Goal: Information Seeking & Learning: Find specific fact

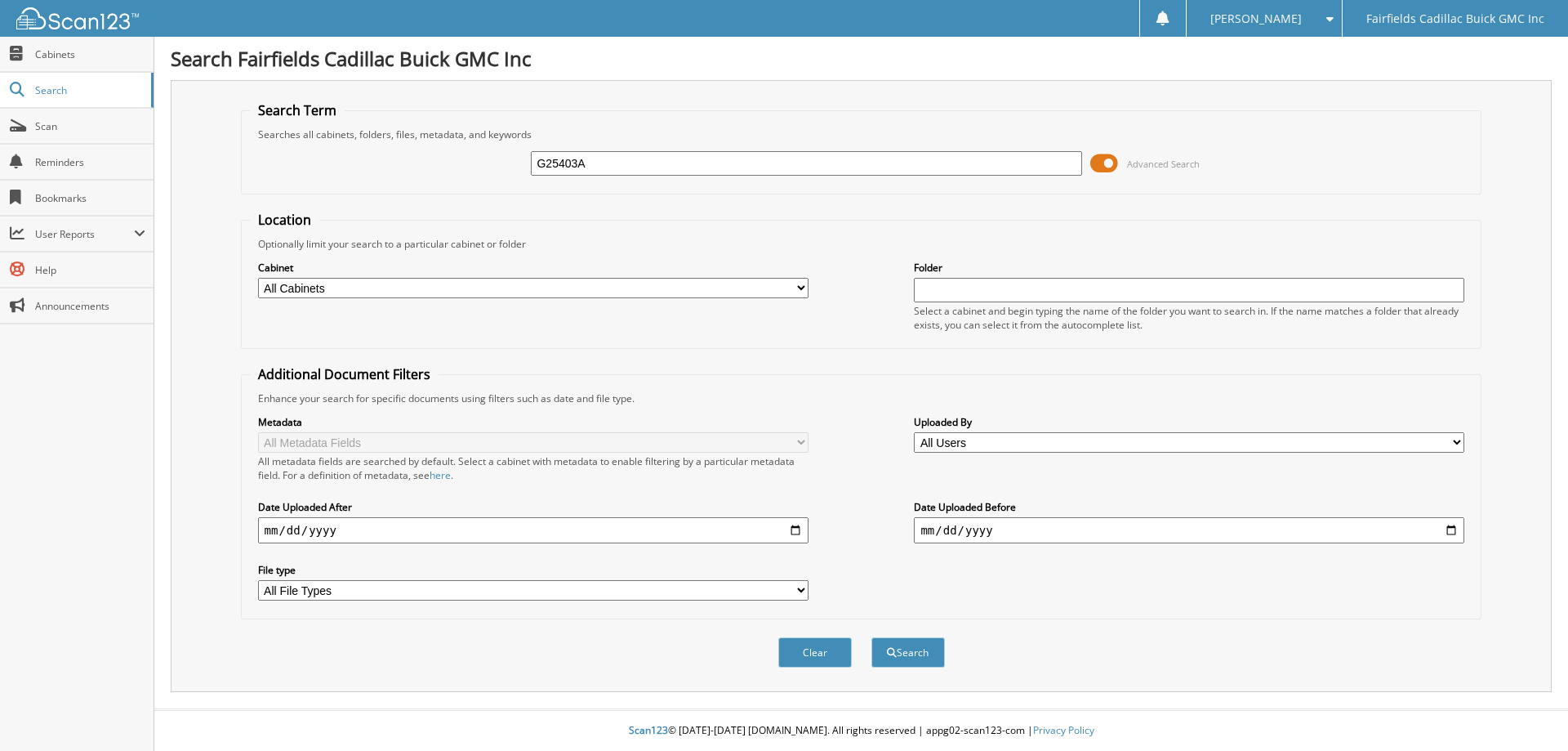
type input "G25403A"
click at [871, 637] on button "Search" at bounding box center [908, 652] width 73 height 30
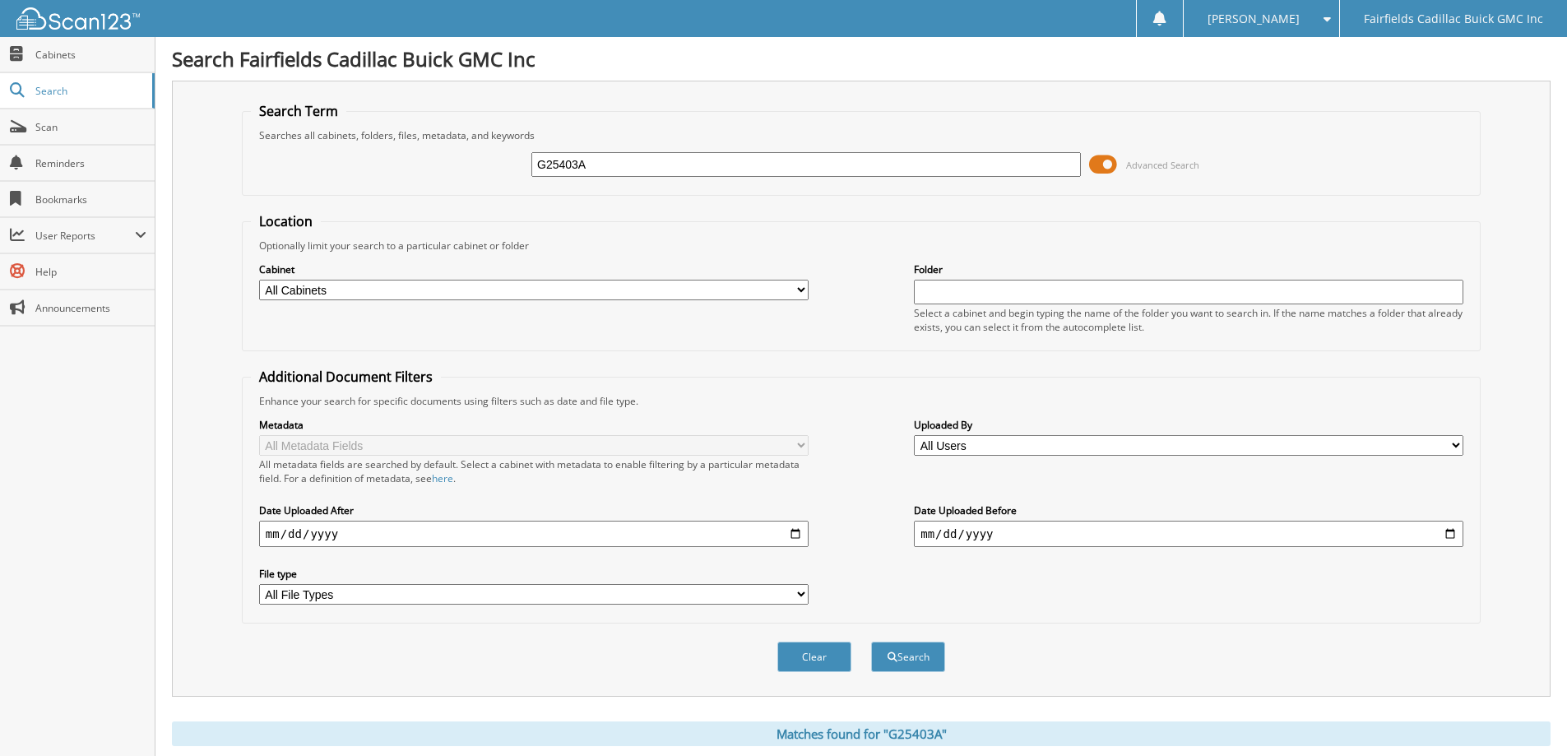
click at [597, 162] on input "G25403A" at bounding box center [805, 164] width 549 height 25
type input "G25403"
click at [871, 641] on button "Search" at bounding box center [908, 656] width 74 height 30
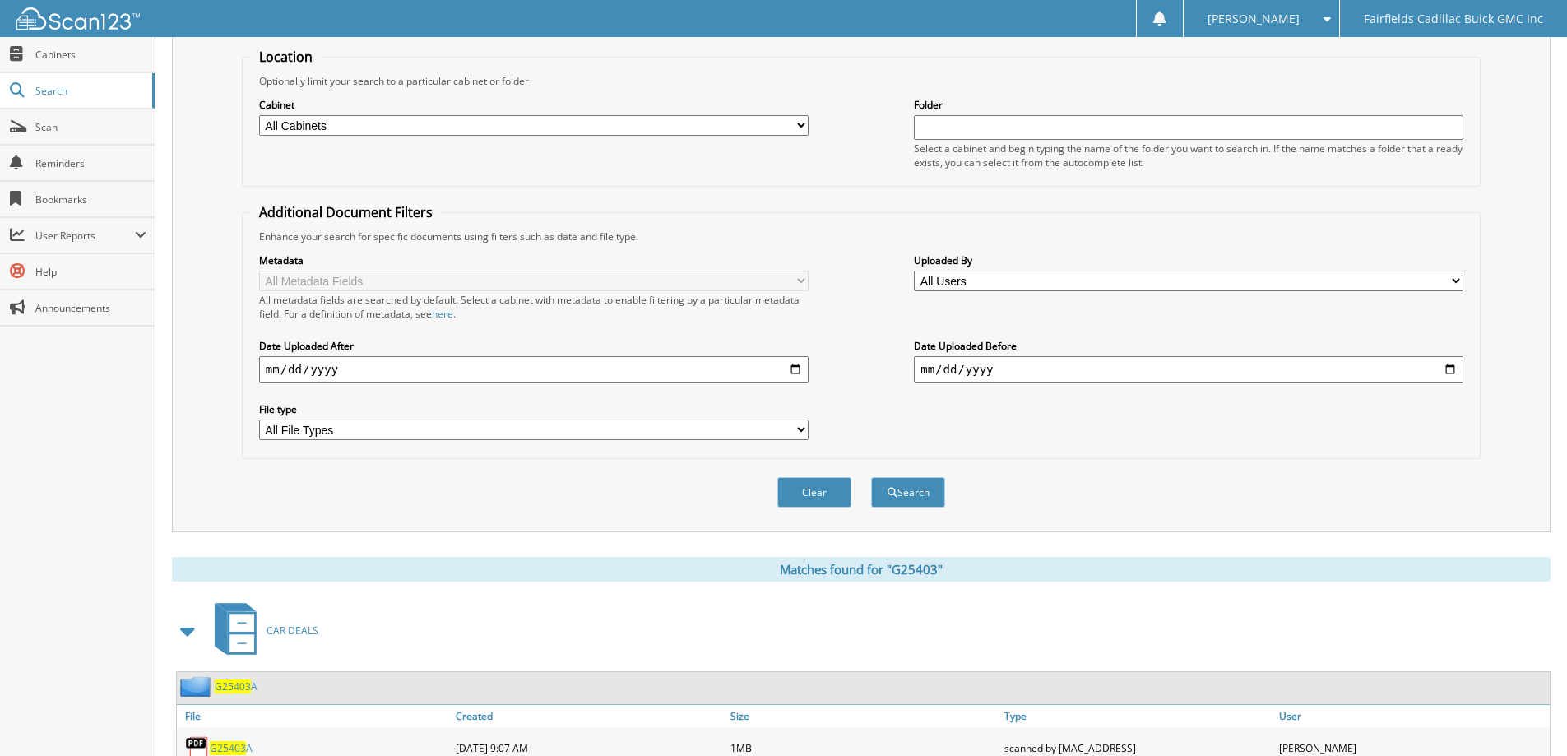
scroll to position [228, 0]
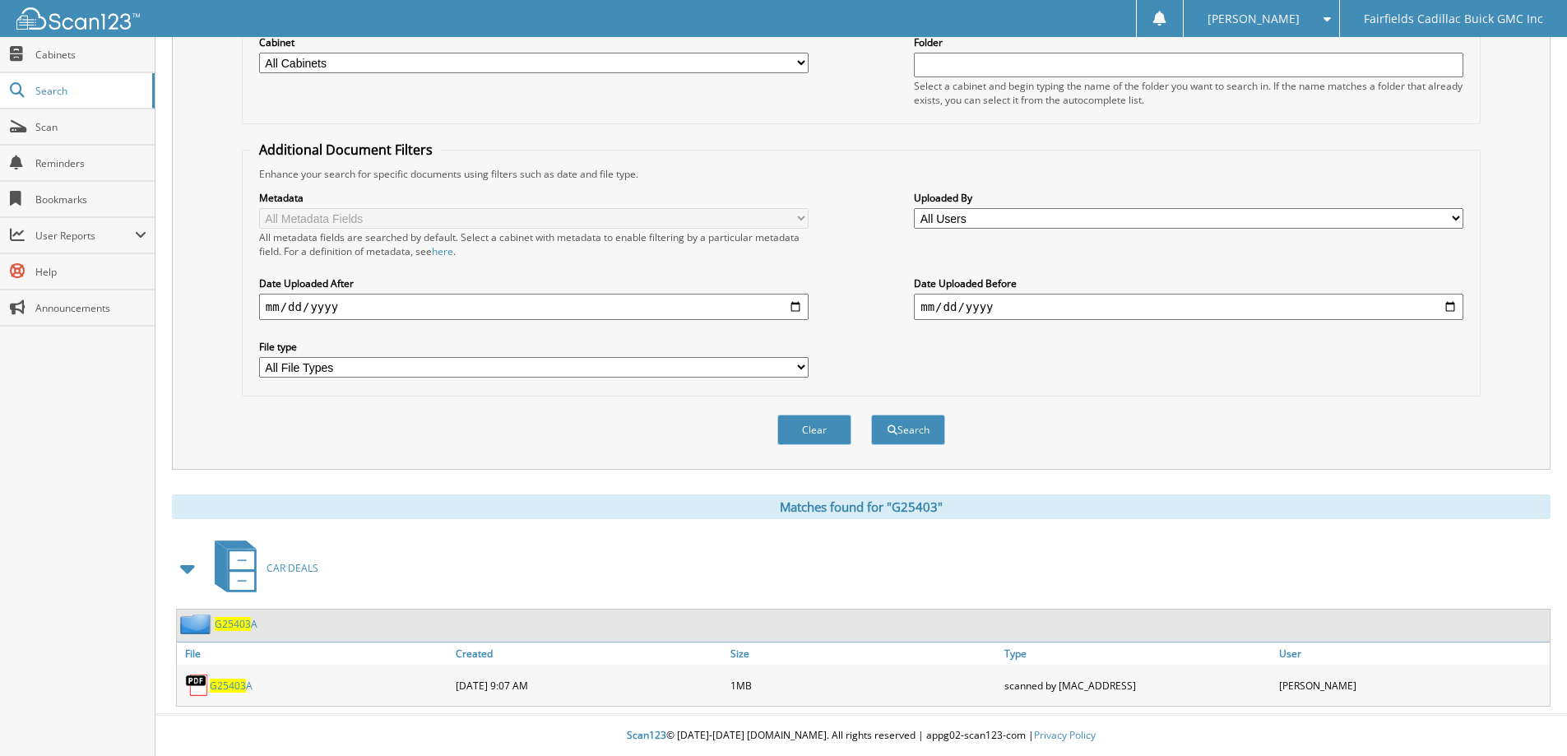
click at [244, 687] on span "G25403" at bounding box center [228, 685] width 36 height 14
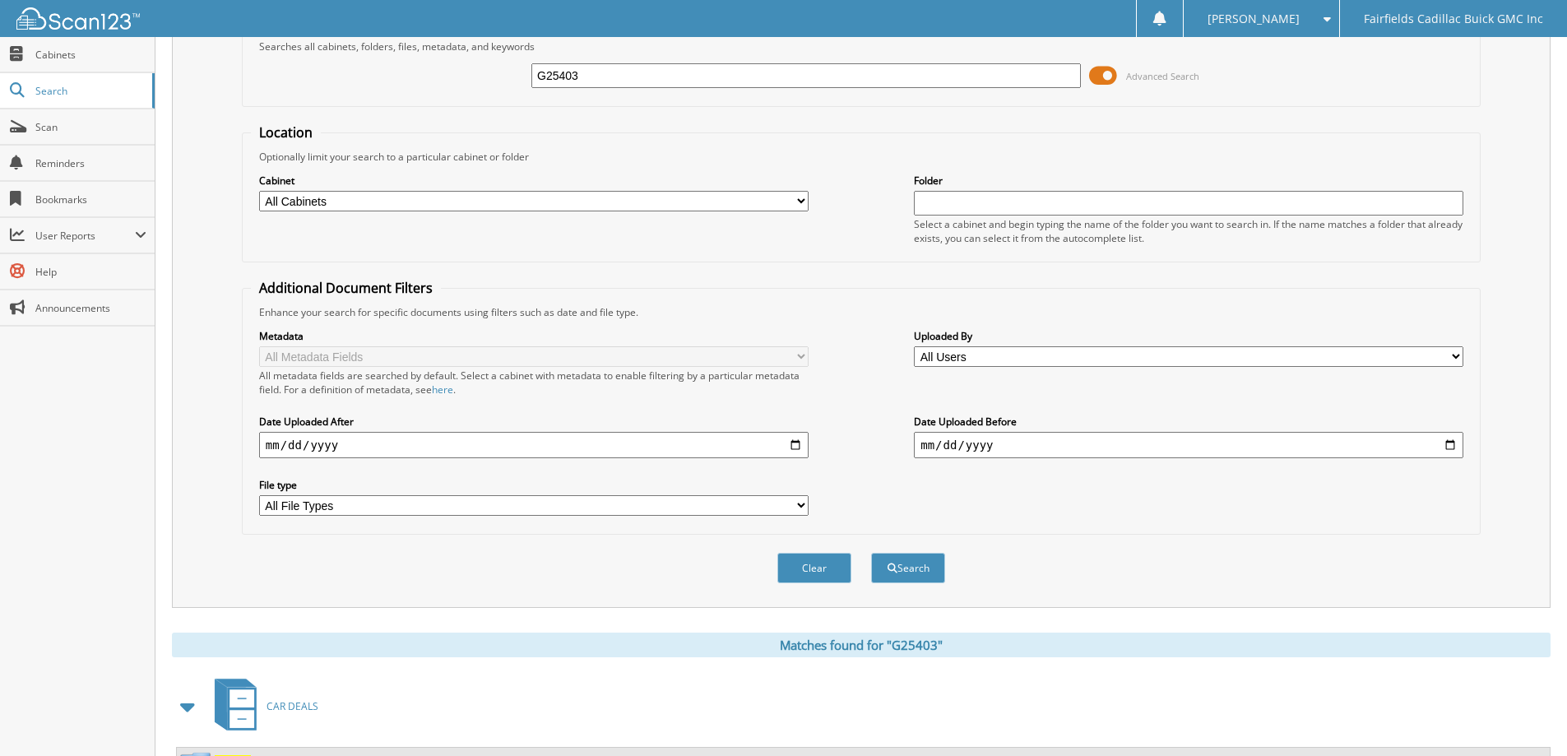
scroll to position [0, 0]
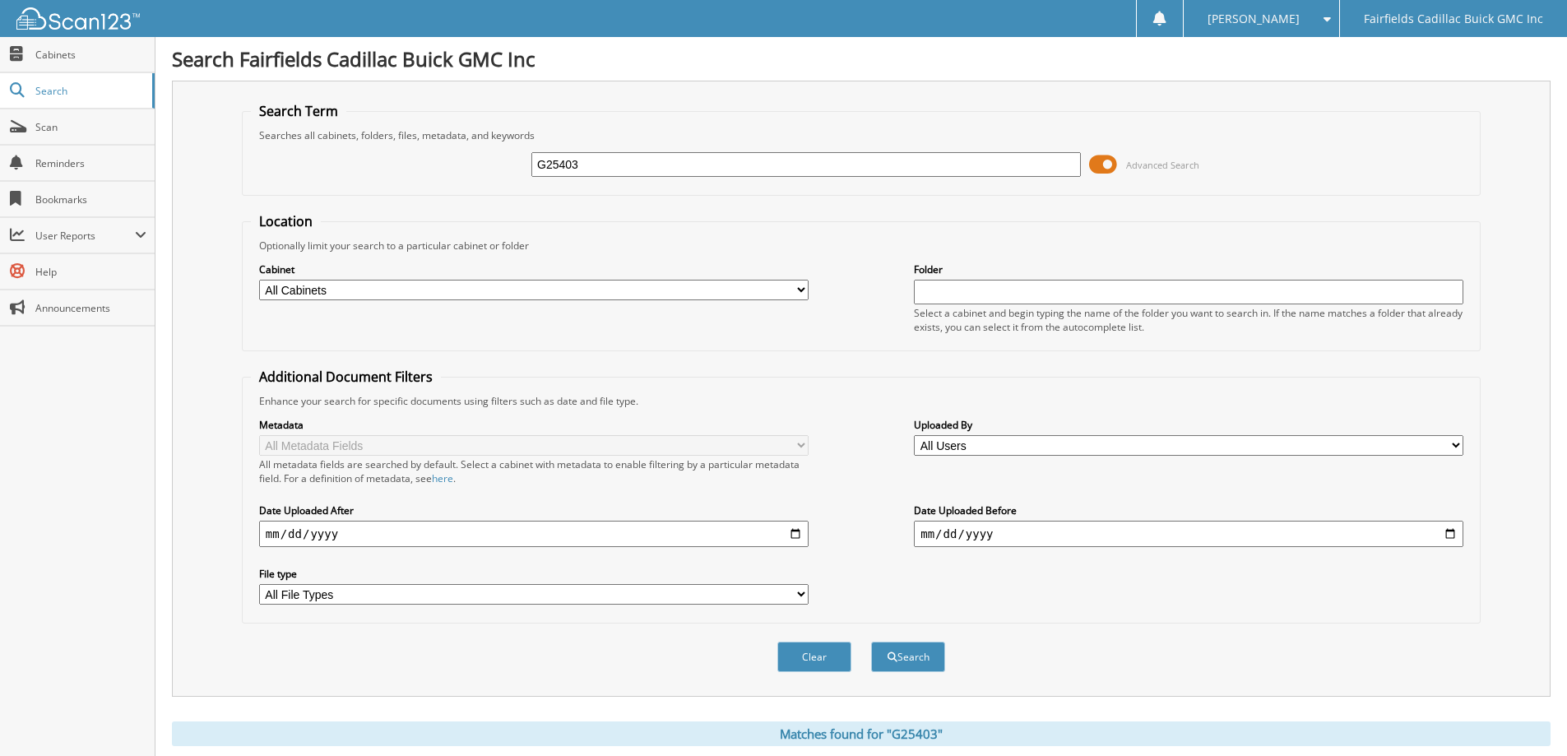
drag, startPoint x: 656, startPoint y: 164, endPoint x: 174, endPoint y: 156, distance: 481.9
click at [211, 155] on div "Search Term Searches all cabinets, folders, files, metadata, and keywords G2540…" at bounding box center [861, 389] width 1378 height 616
type input "k25375"
click at [871, 641] on button "Search" at bounding box center [908, 656] width 74 height 30
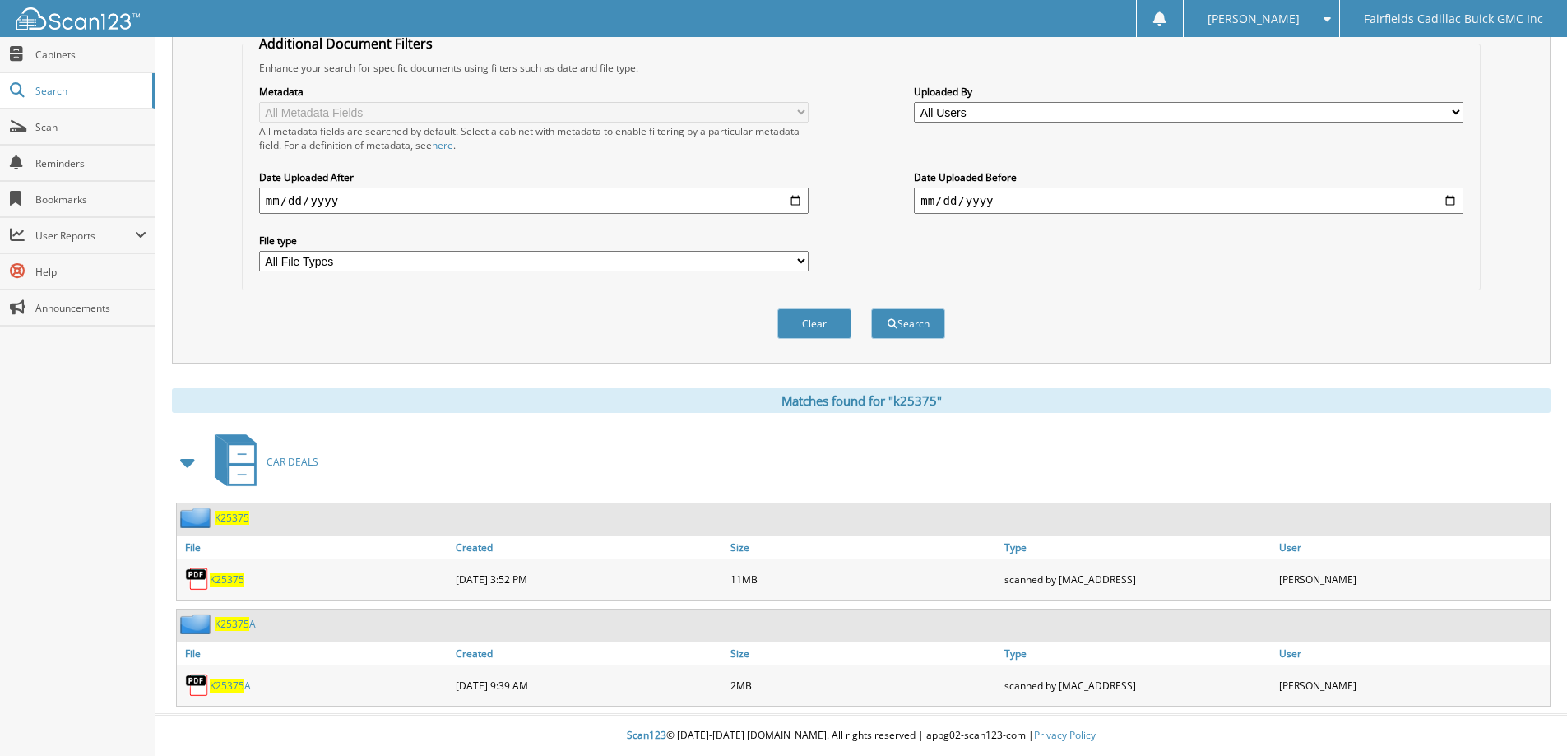
click at [234, 583] on span "K25375" at bounding box center [227, 579] width 35 height 14
click at [39, 91] on span "Search" at bounding box center [89, 91] width 109 height 14
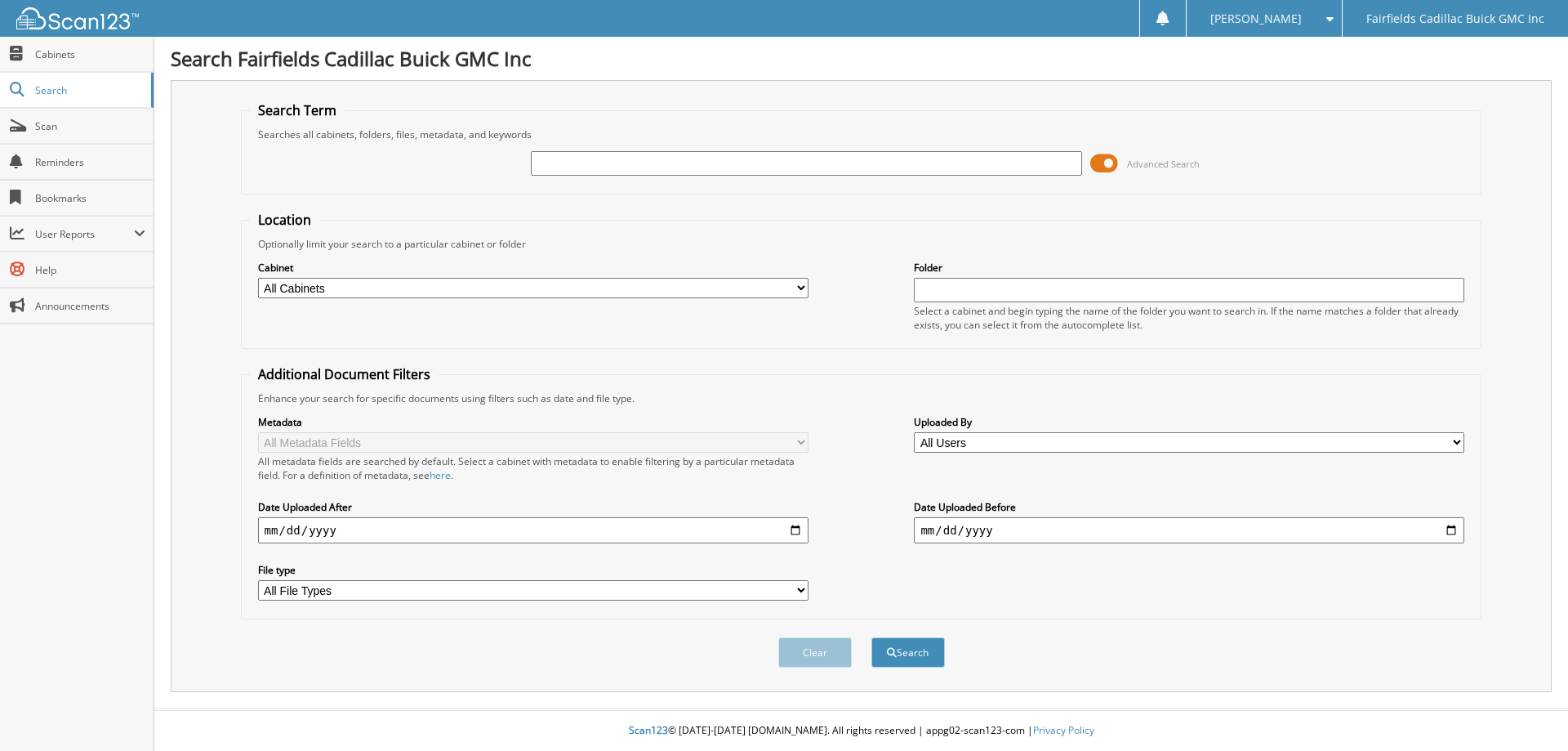
click at [1406, 172] on div "Advanced Search" at bounding box center [862, 163] width 1223 height 44
